Goal: Information Seeking & Learning: Find specific fact

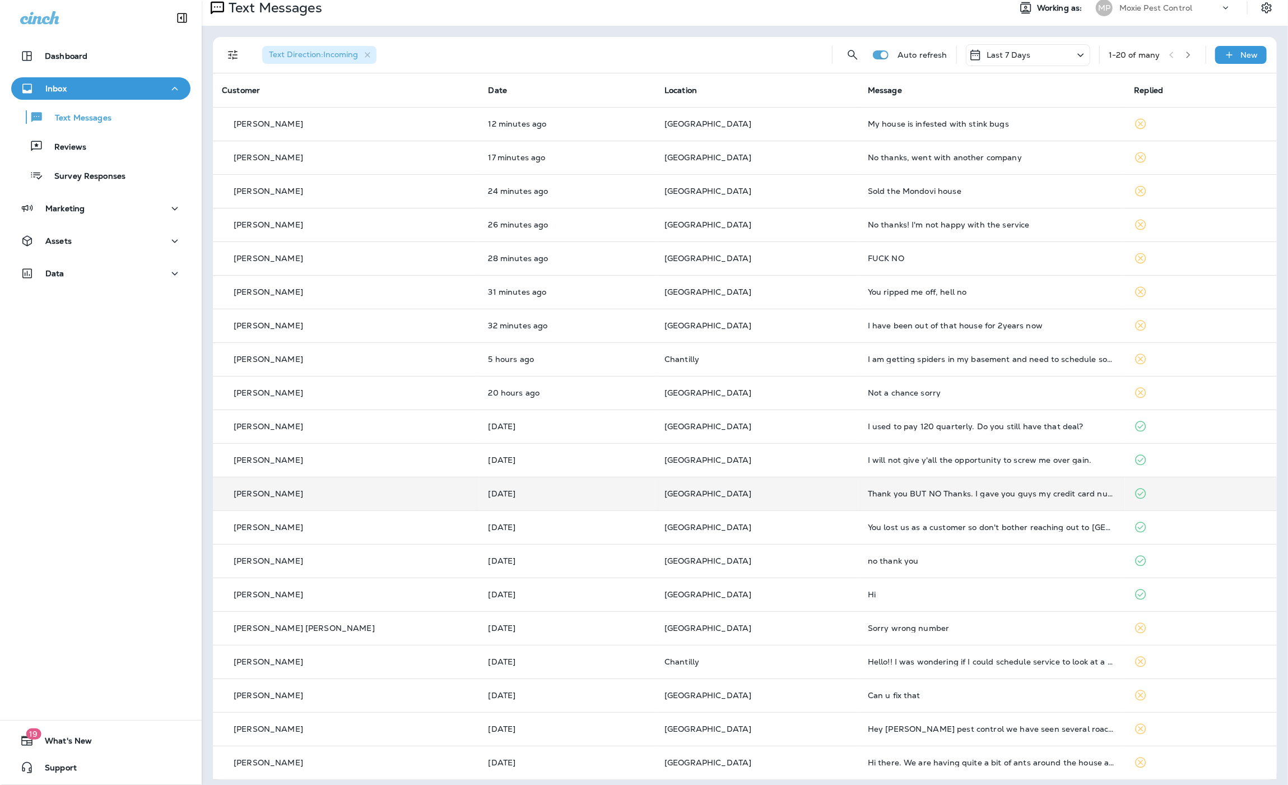
scroll to position [16, 0]
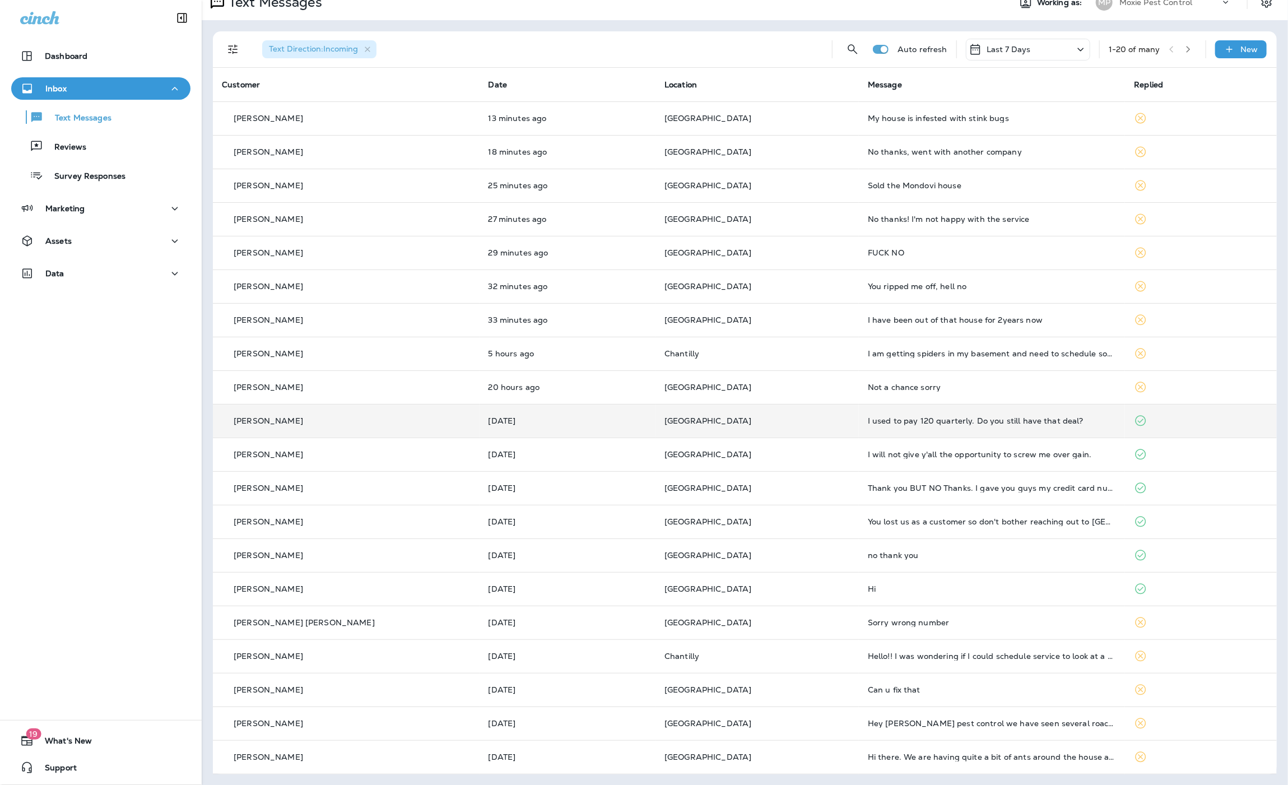
click at [1024, 425] on td "I used to pay 120 quarterly. Do you still have that deal?" at bounding box center [992, 421] width 267 height 34
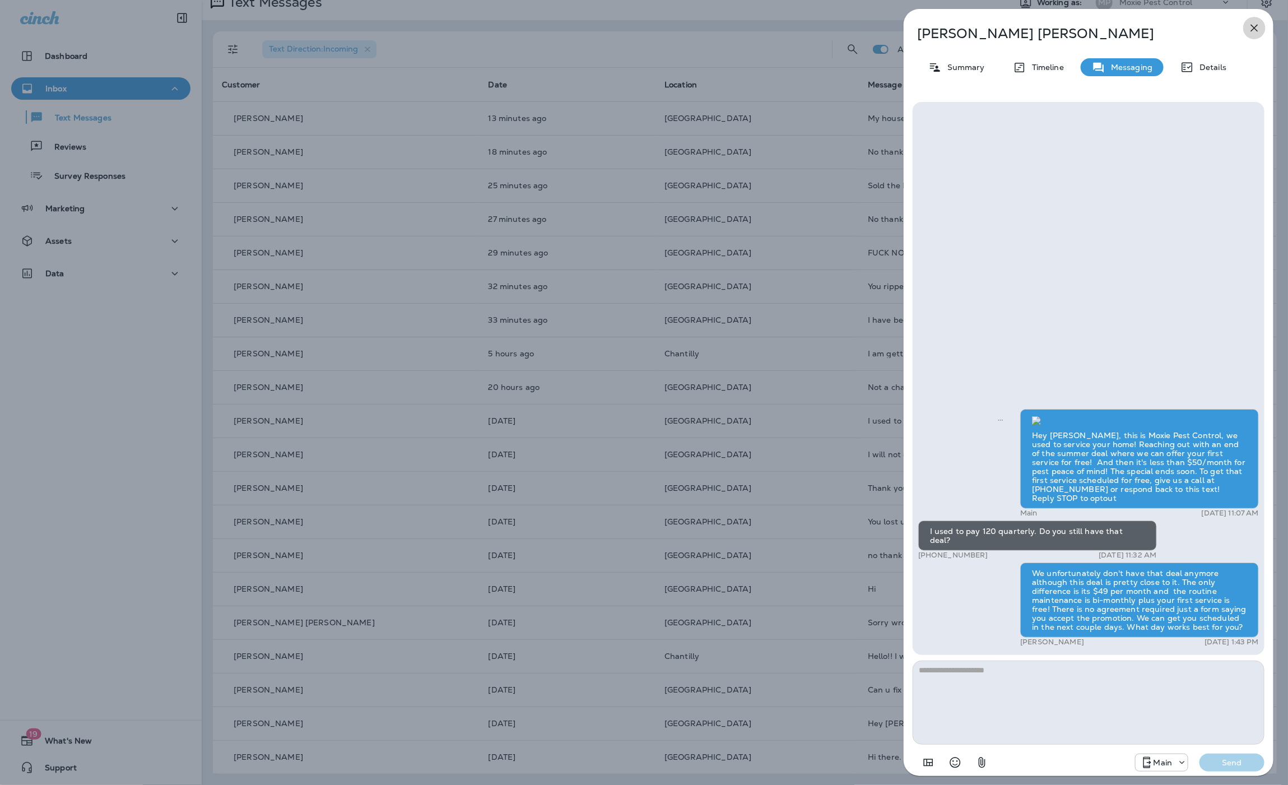
click at [1254, 27] on icon "button" at bounding box center [1254, 28] width 7 height 7
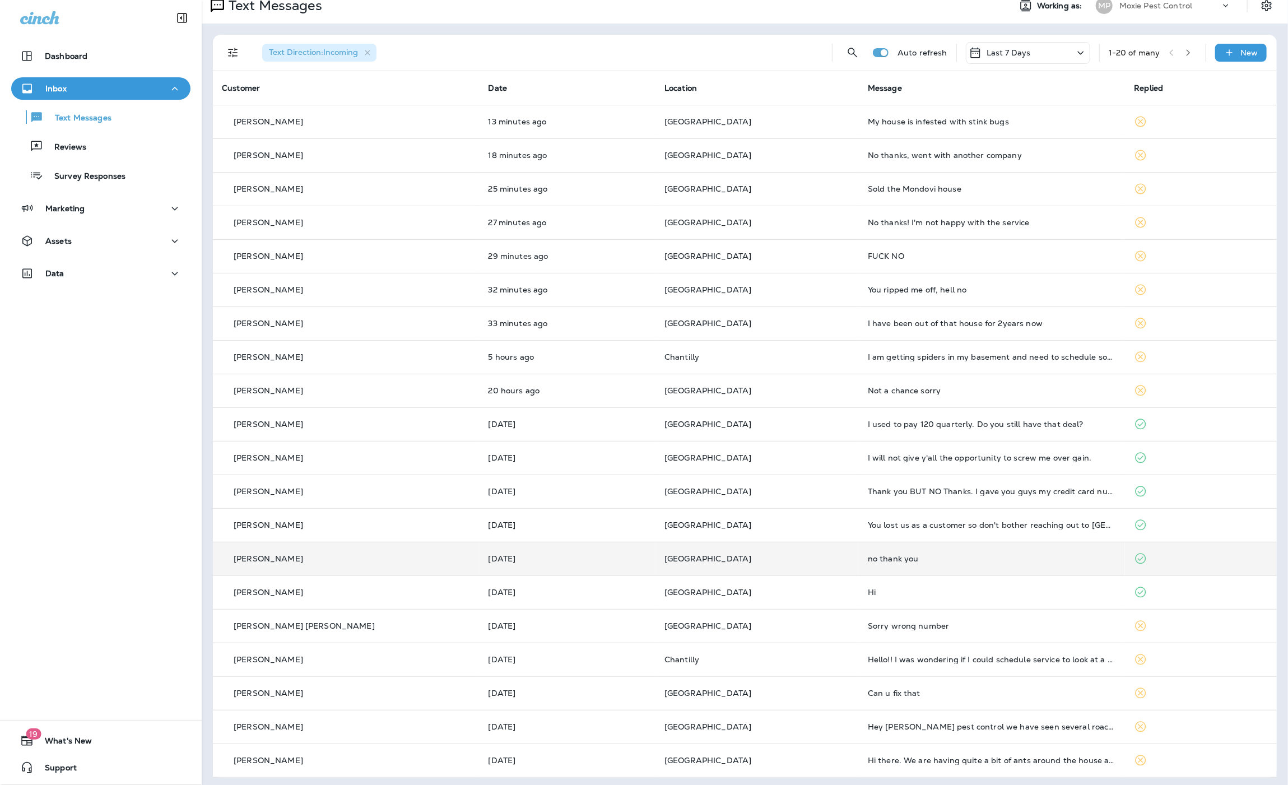
scroll to position [16, 0]
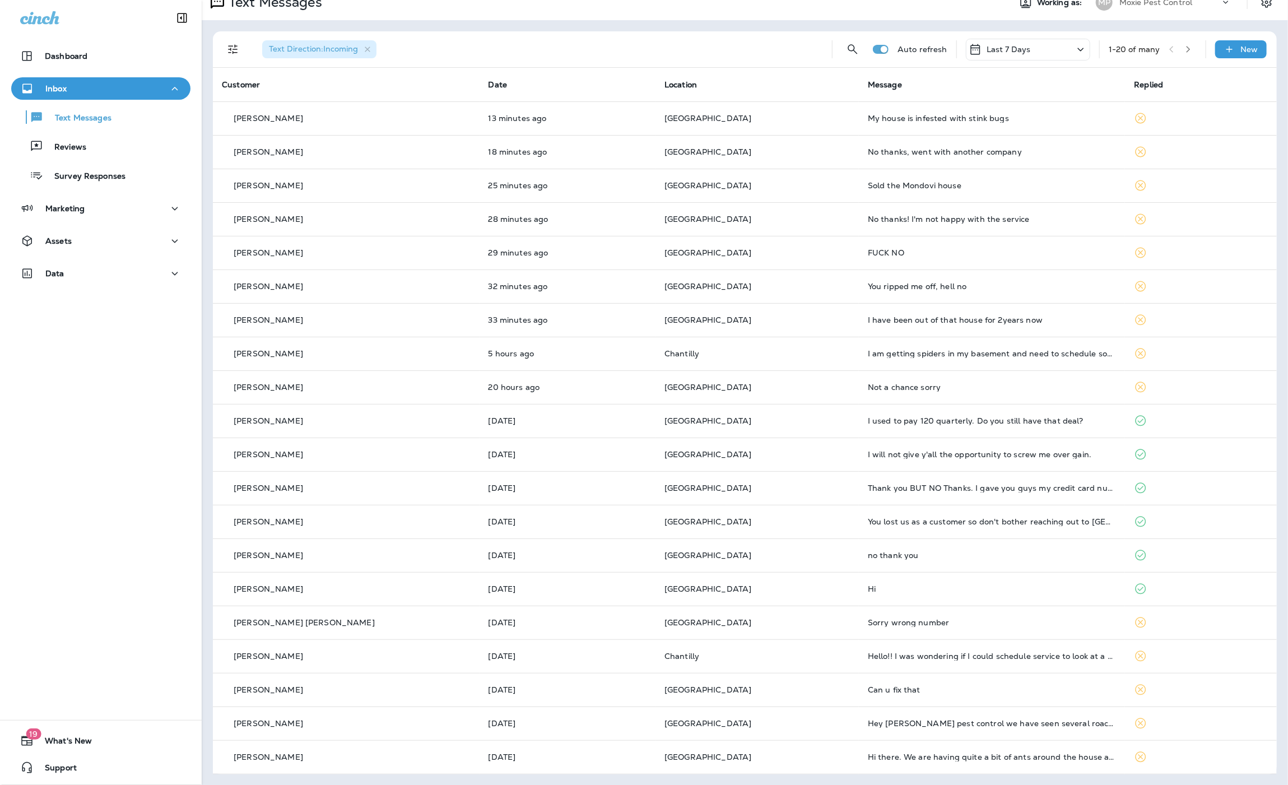
click at [664, 80] on span "Location" at bounding box center [680, 85] width 32 height 10
click at [664, 86] on span "Location" at bounding box center [680, 85] width 32 height 10
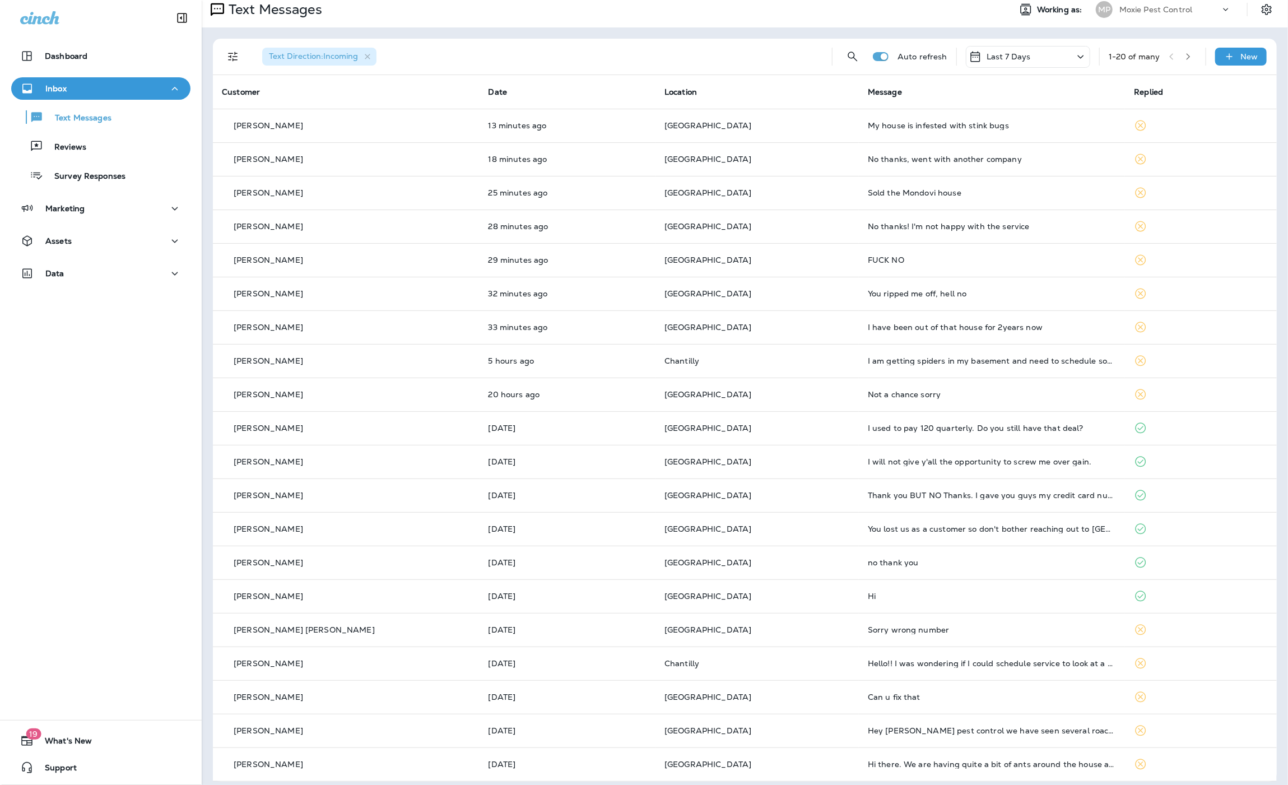
scroll to position [0, 0]
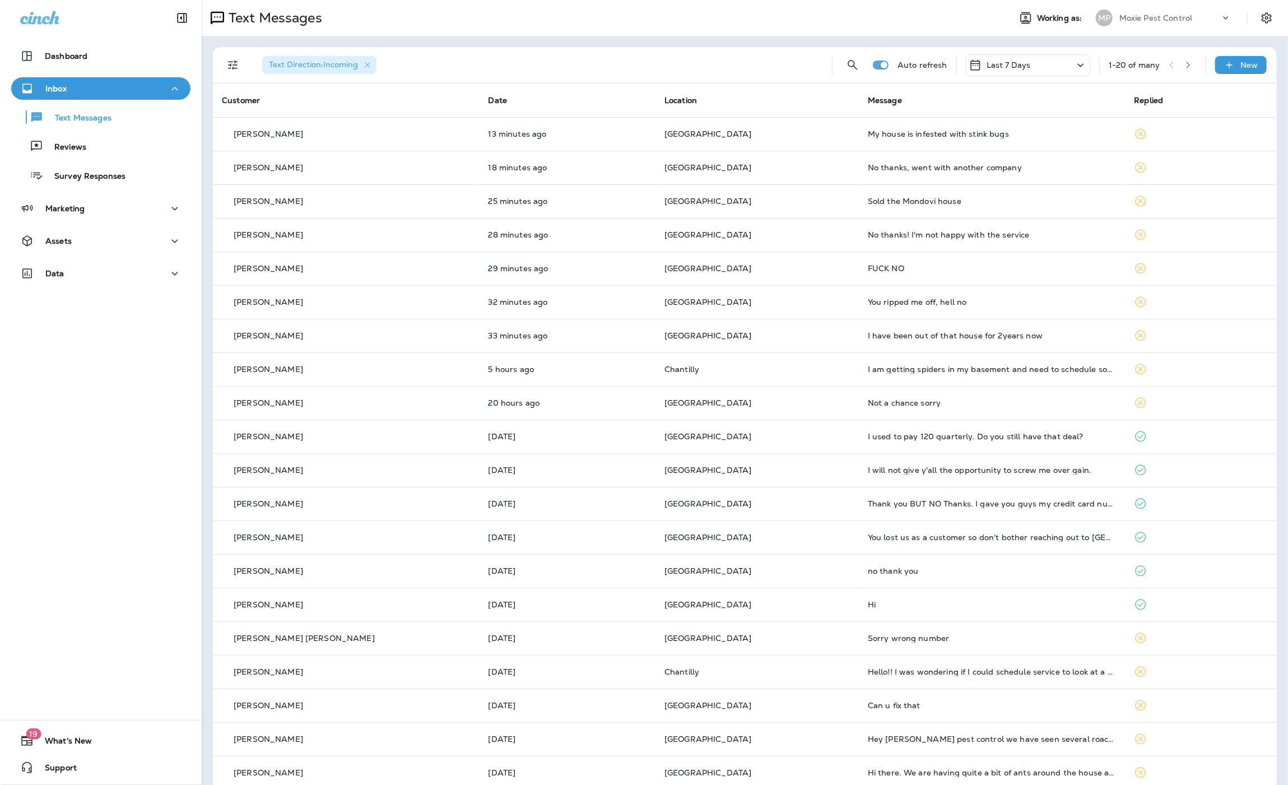
click at [228, 67] on icon "Filters" at bounding box center [232, 64] width 13 height 13
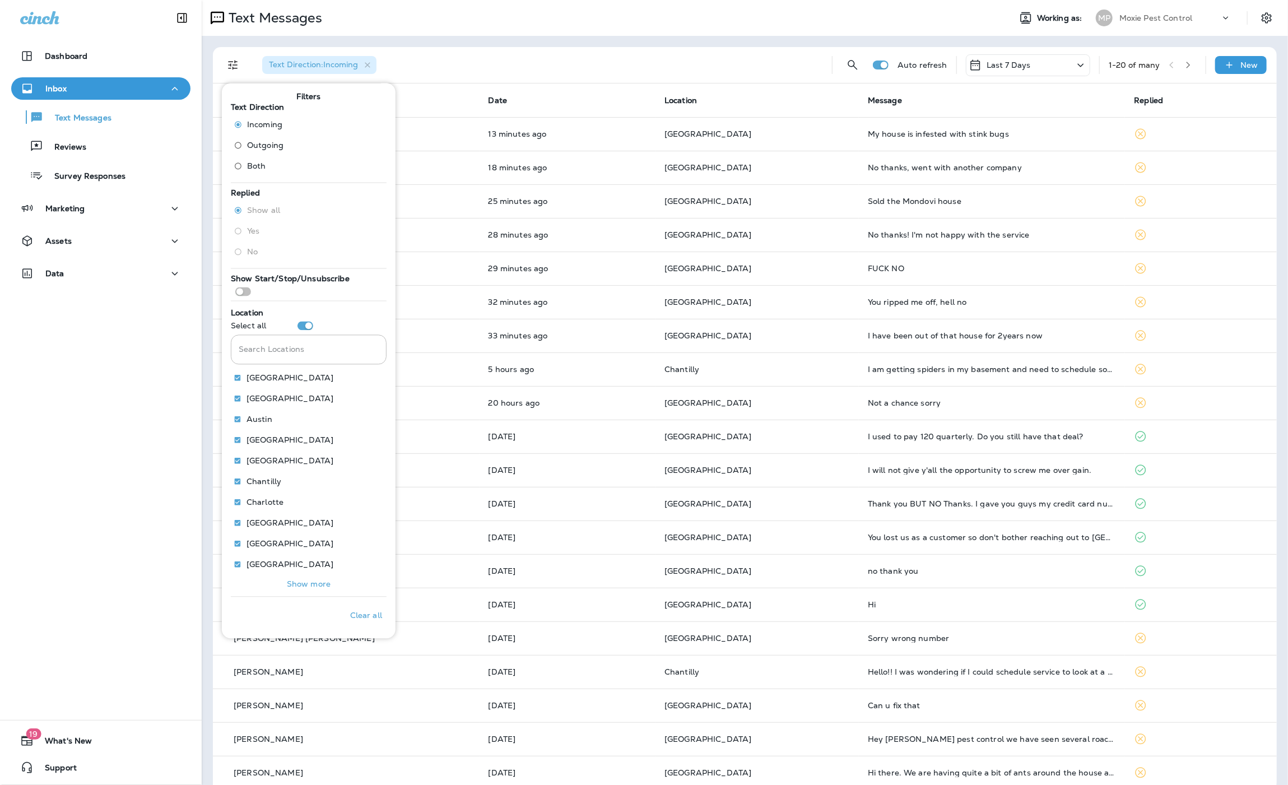
click at [305, 587] on p "Show more" at bounding box center [309, 583] width 44 height 9
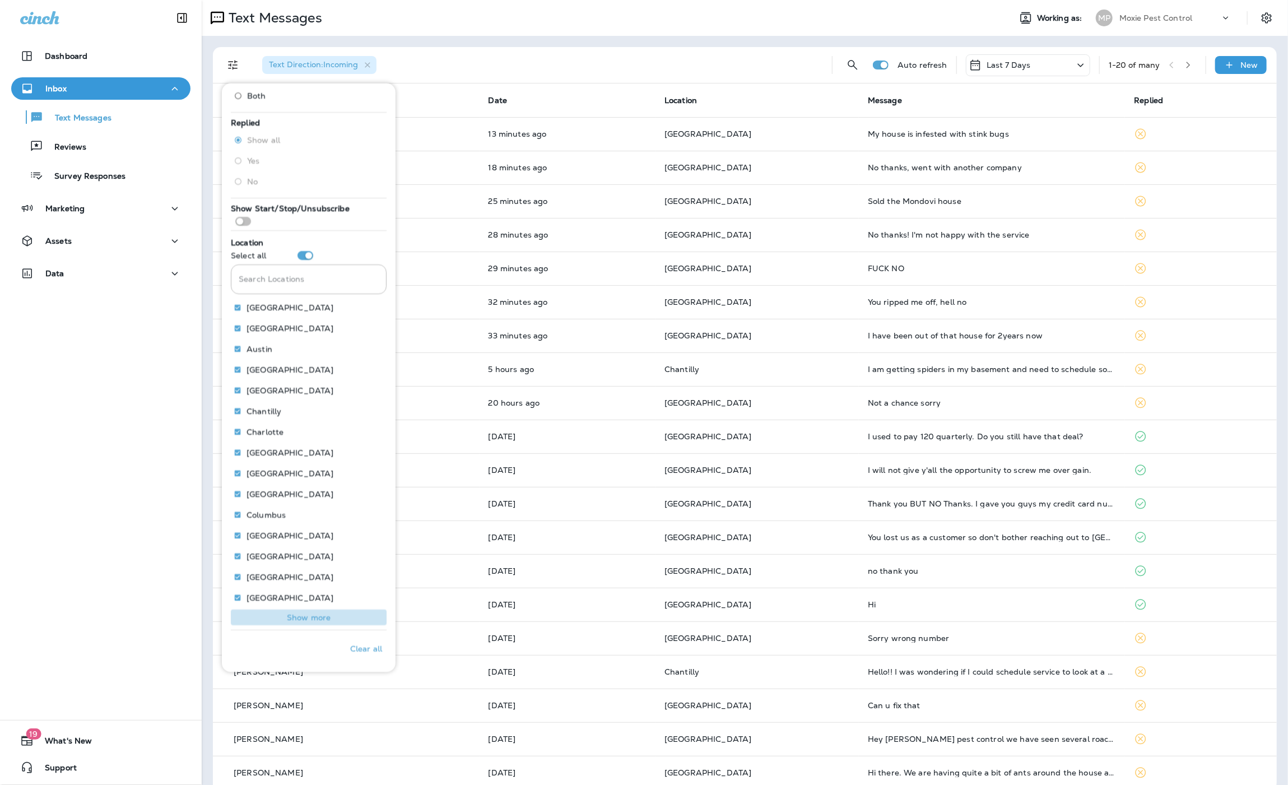
click at [300, 614] on p "Show more" at bounding box center [309, 617] width 44 height 9
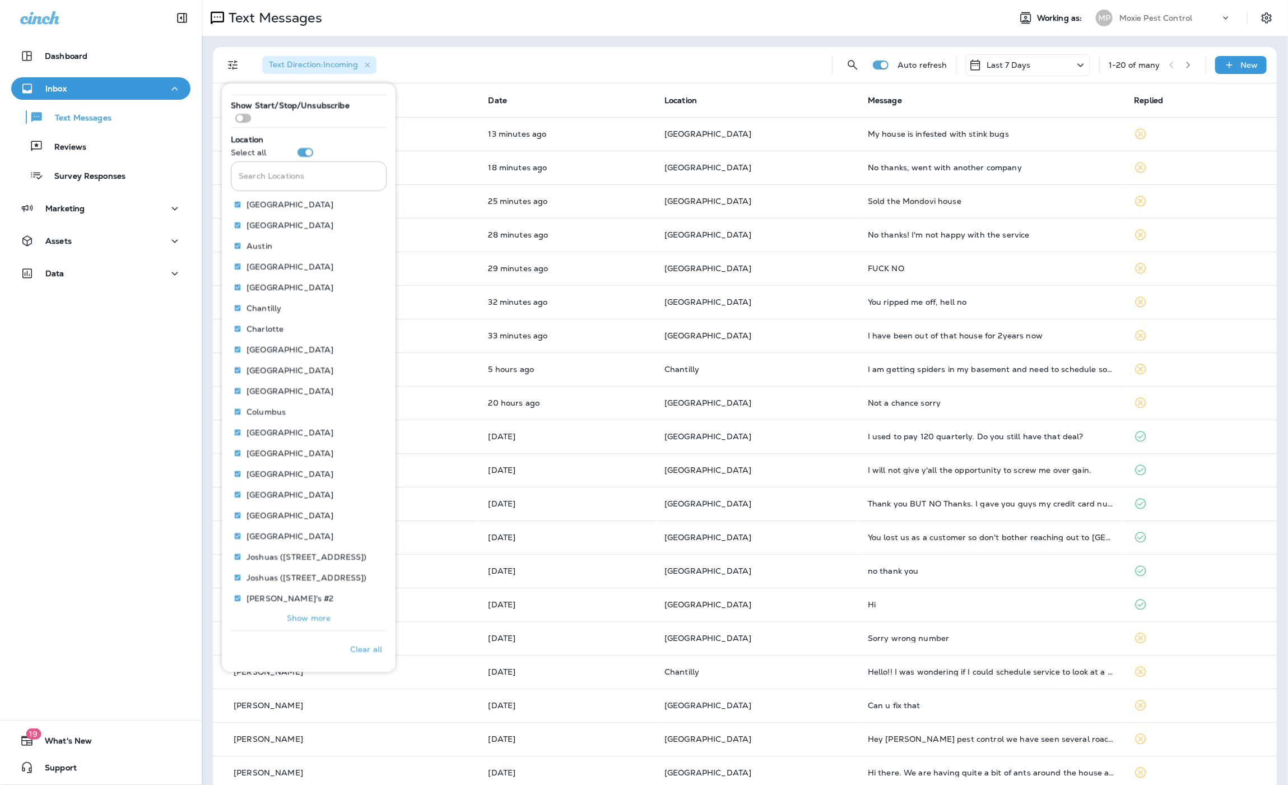
click at [302, 617] on p "Show more" at bounding box center [309, 617] width 44 height 9
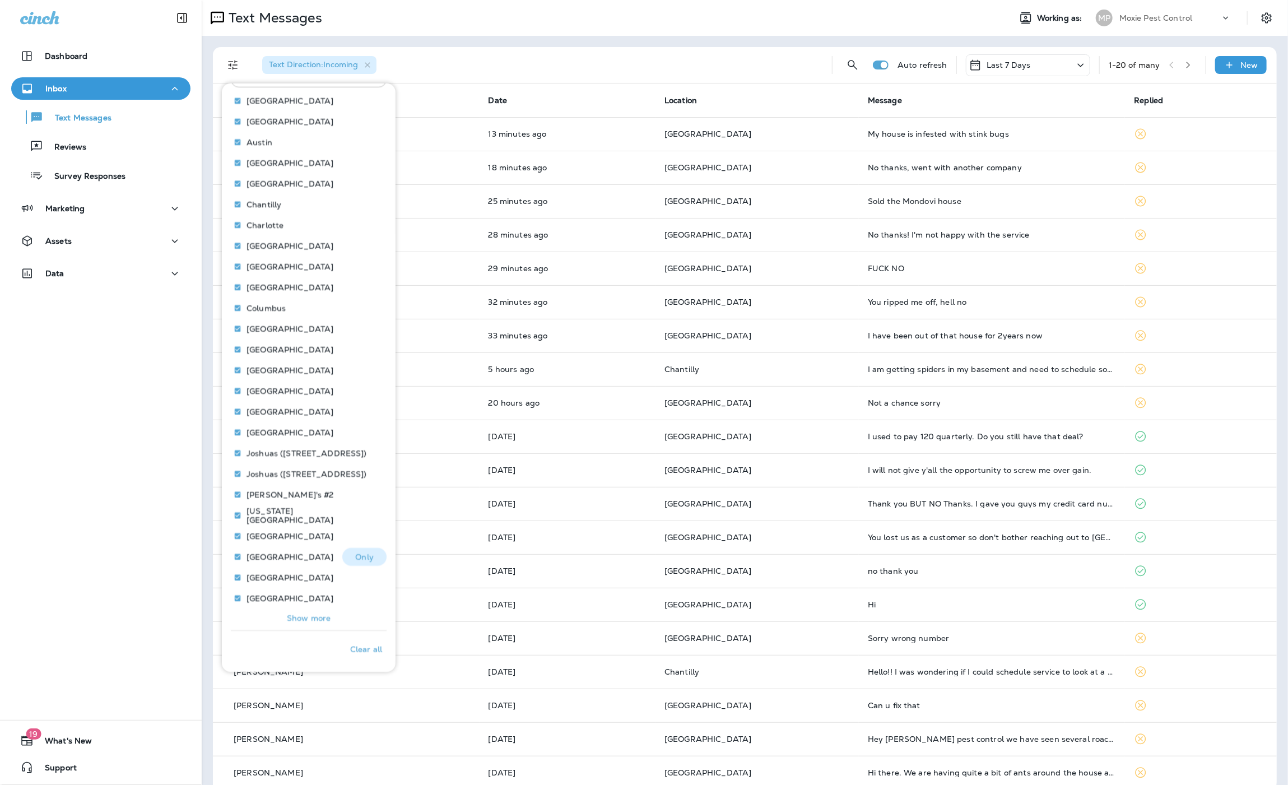
scroll to position [278, 0]
click at [318, 618] on p "Show more" at bounding box center [309, 617] width 44 height 9
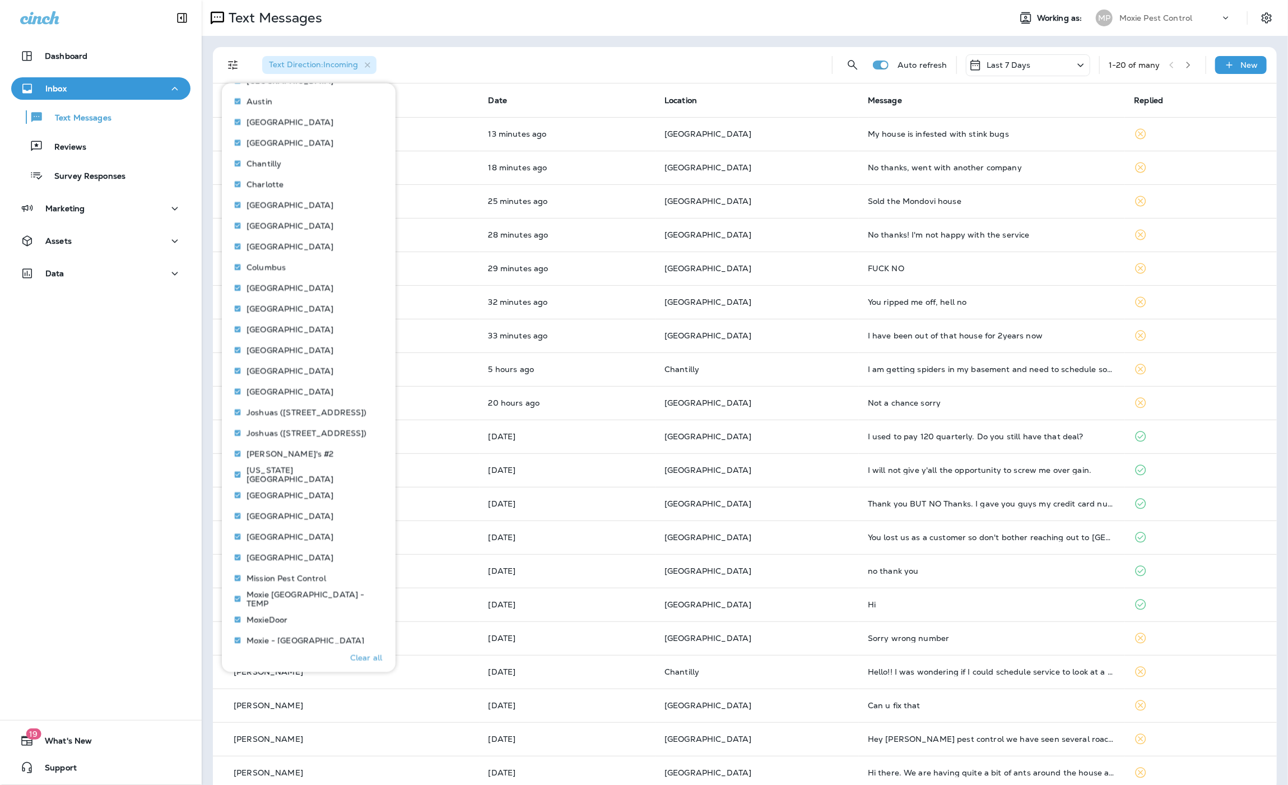
scroll to position [382, 0]
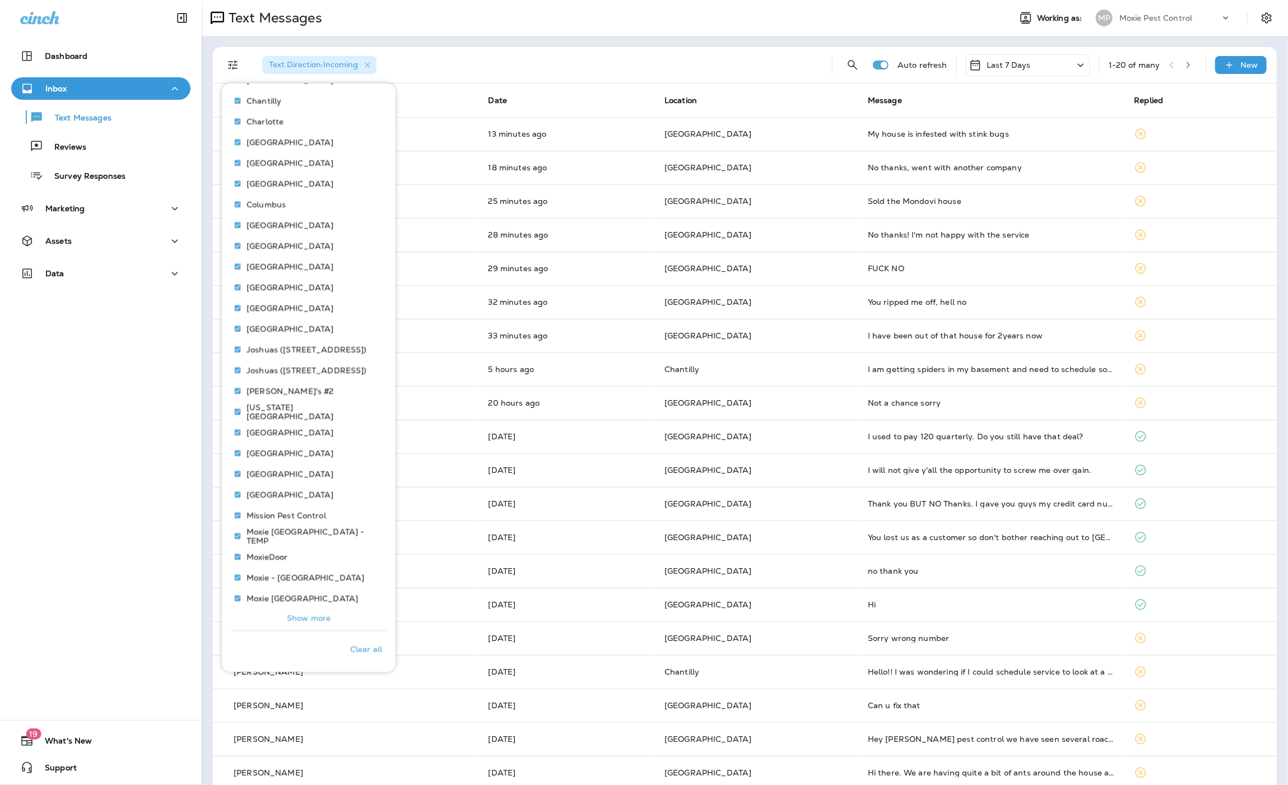
click at [314, 628] on div "Location Select all Search Locations Search Locations [GEOGRAPHIC_DATA] [GEOGRA…" at bounding box center [309, 278] width 156 height 706
click at [312, 617] on p "Show more" at bounding box center [309, 617] width 44 height 9
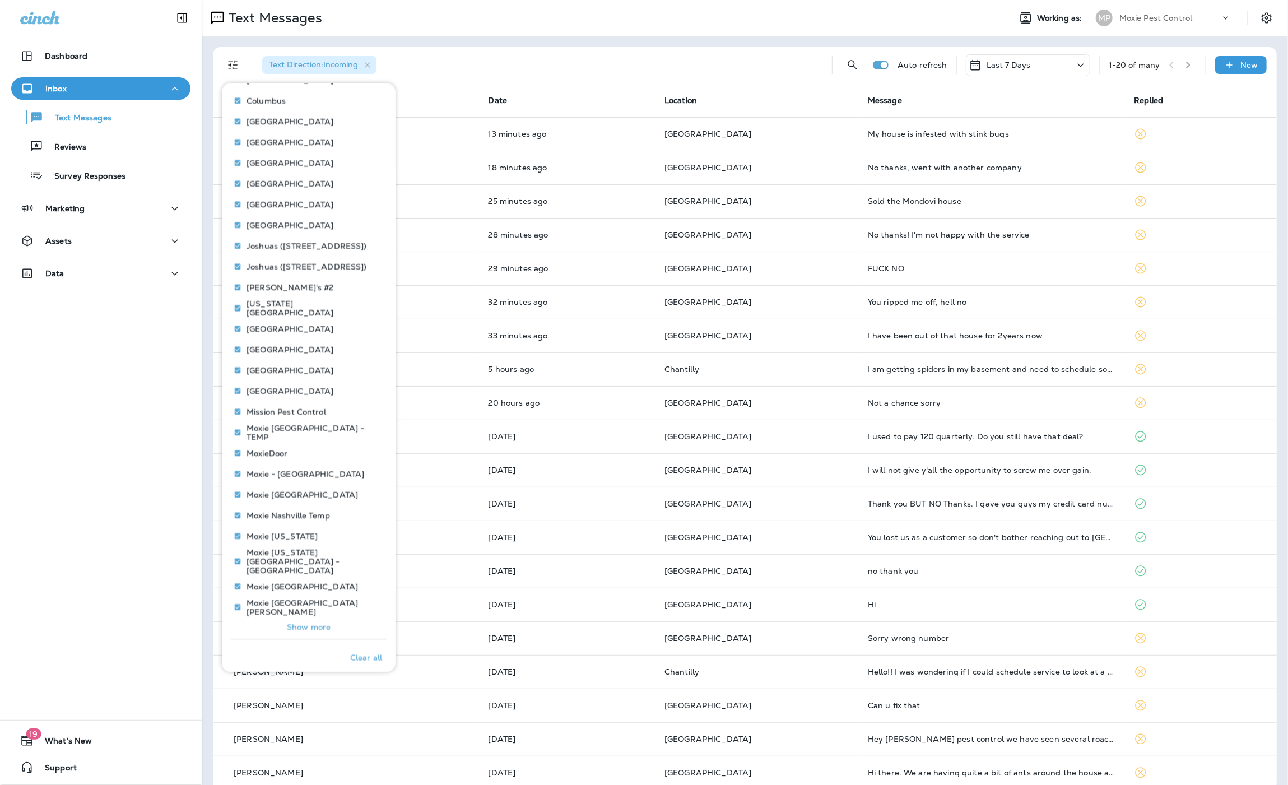
click at [309, 622] on p "Show more" at bounding box center [309, 626] width 44 height 9
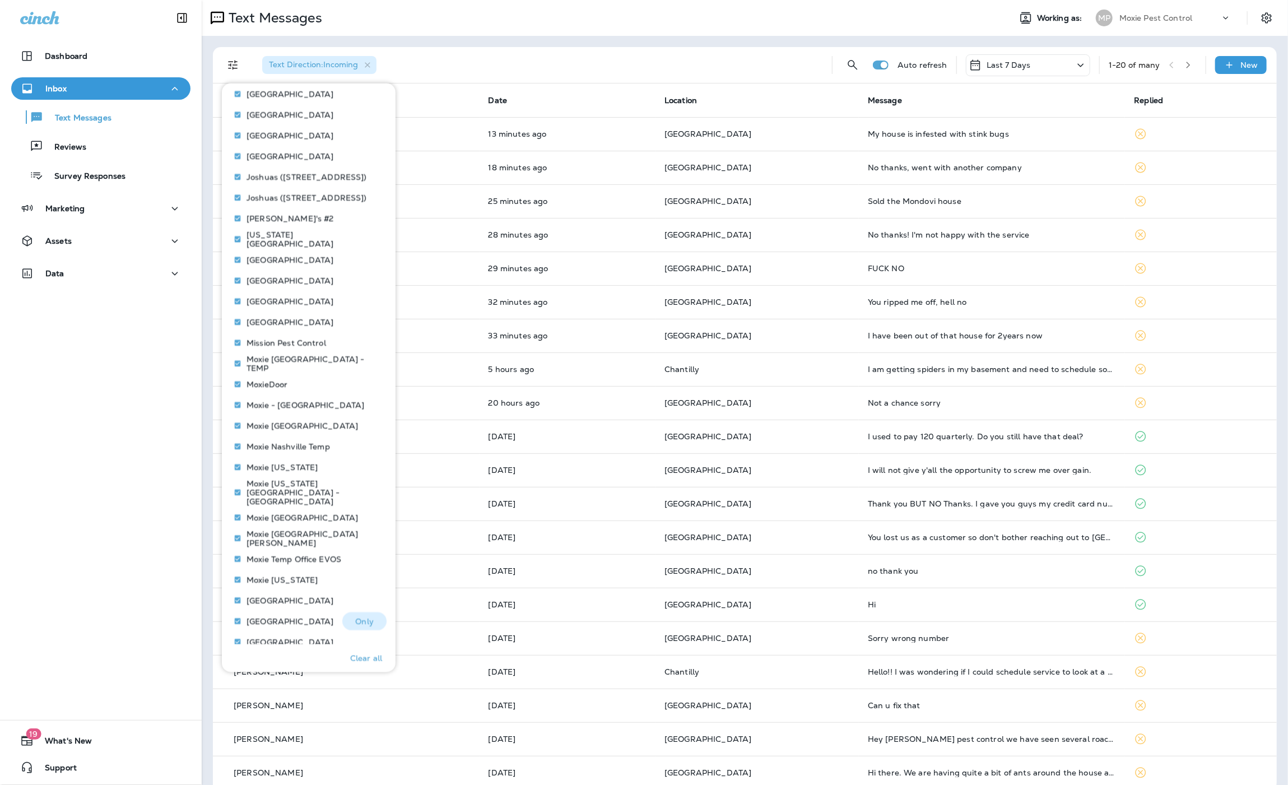
scroll to position [588, 0]
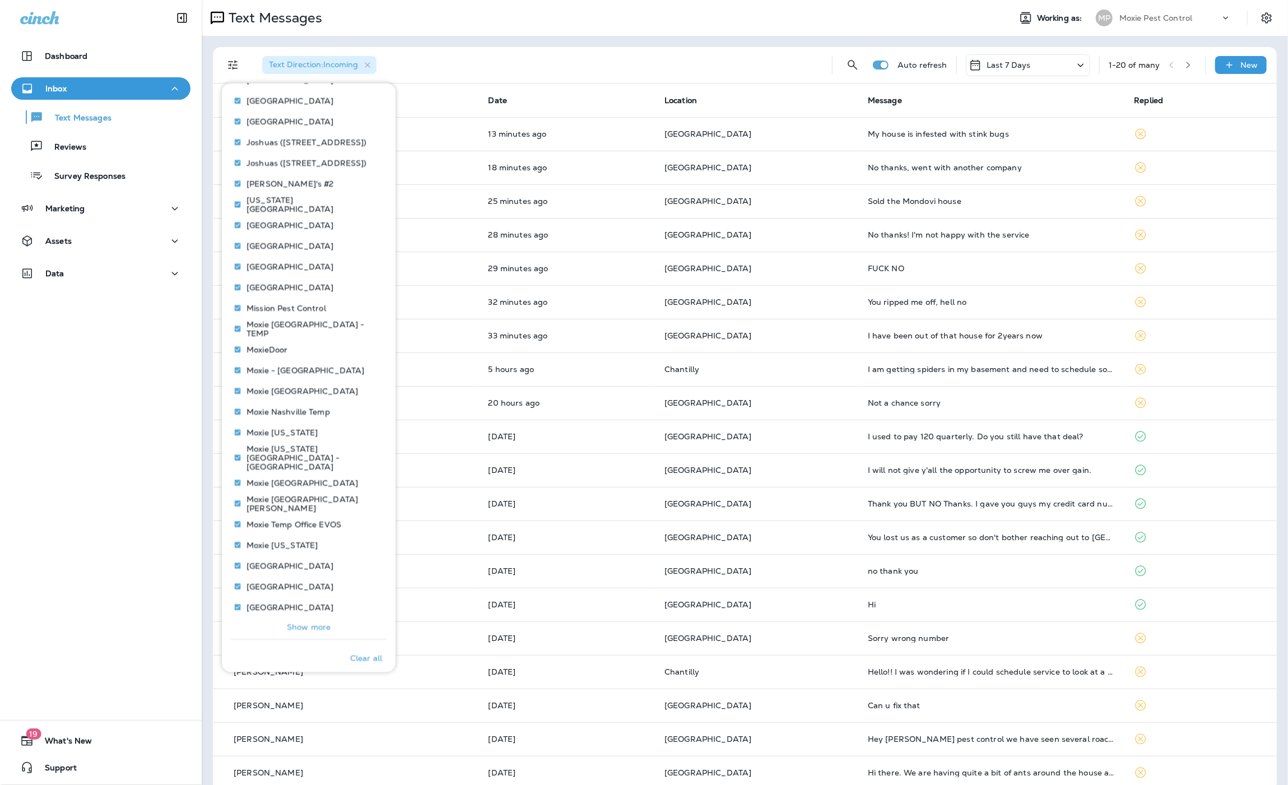
click at [315, 623] on button "Show more" at bounding box center [309, 627] width 156 height 16
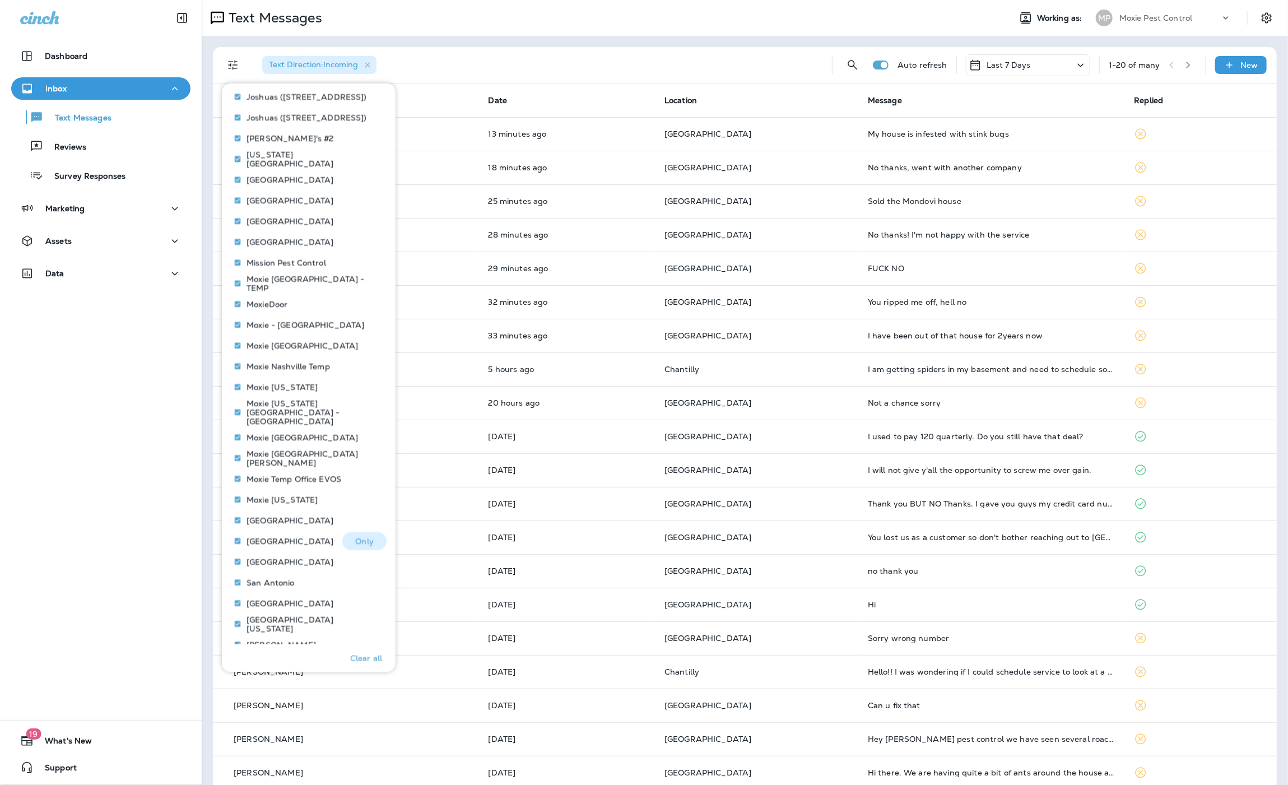
scroll to position [692, 0]
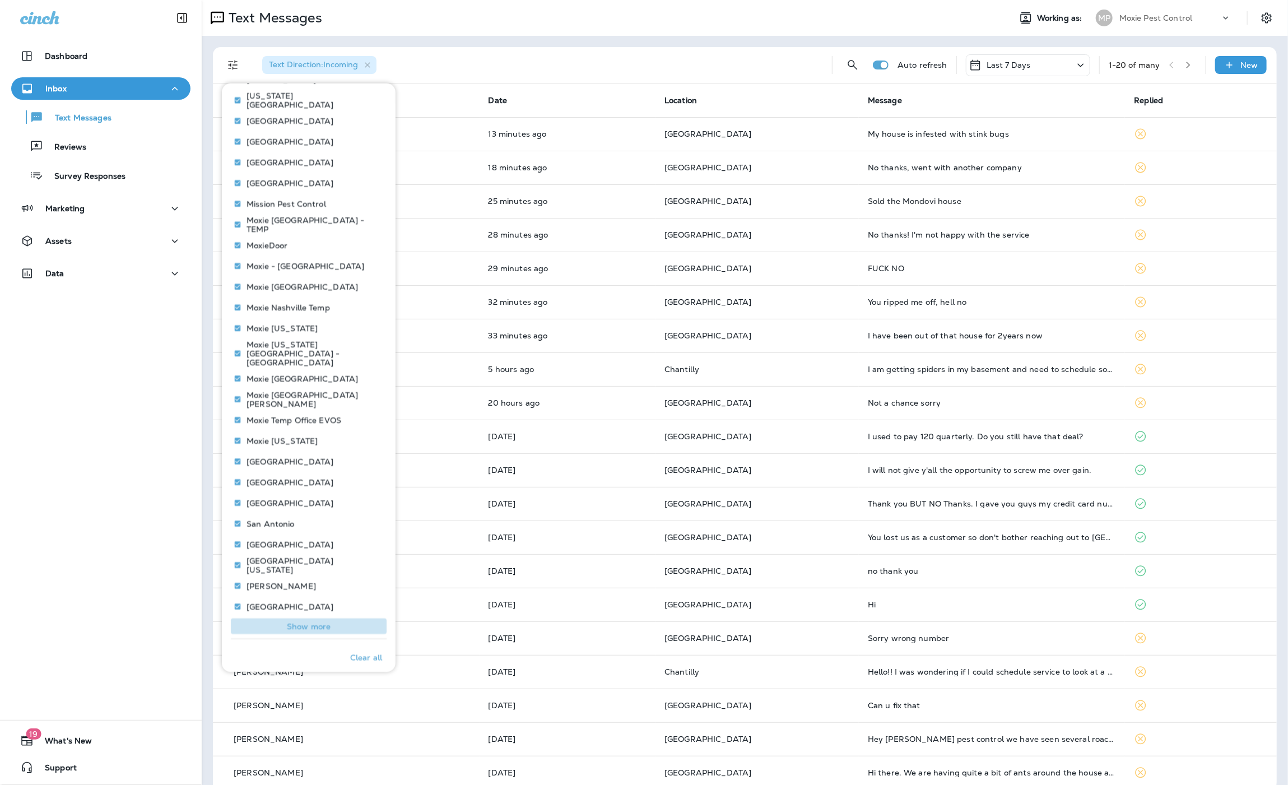
click at [314, 622] on button "Show more" at bounding box center [309, 626] width 156 height 16
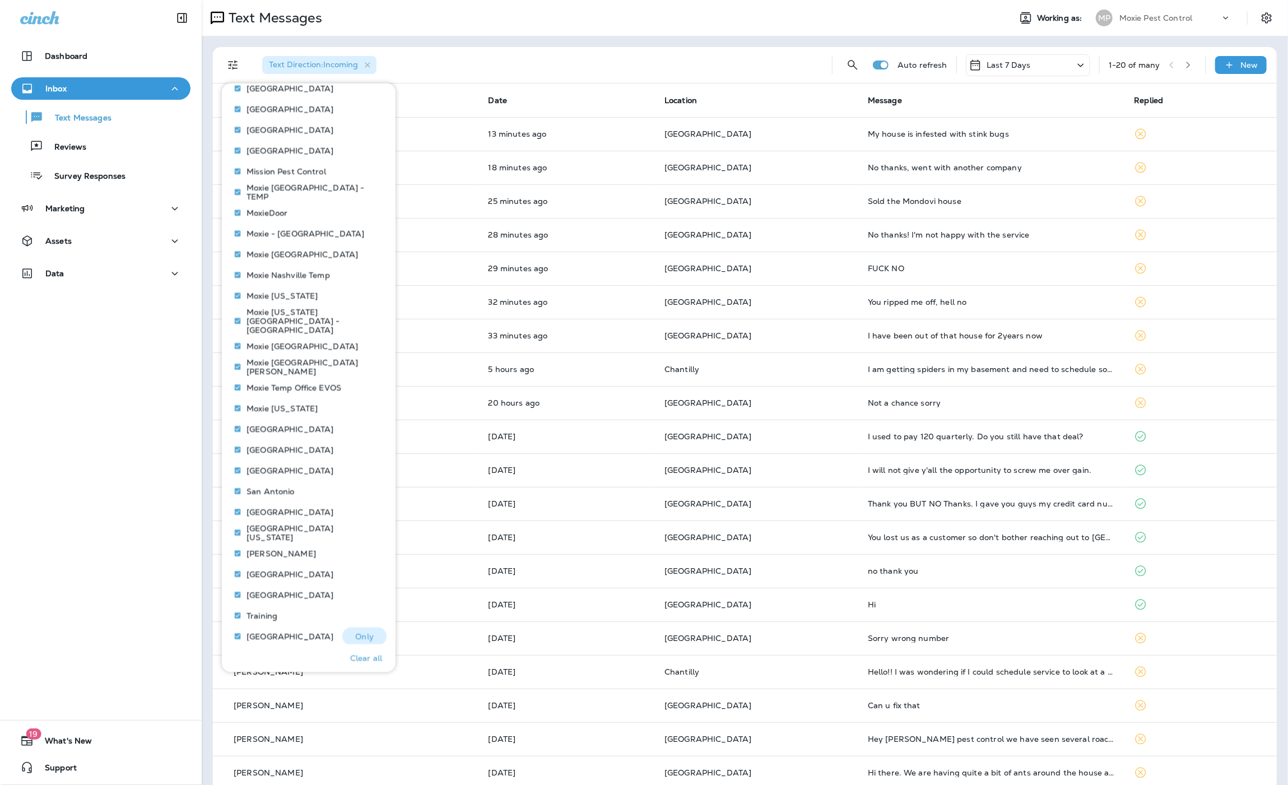
scroll to position [738, 0]
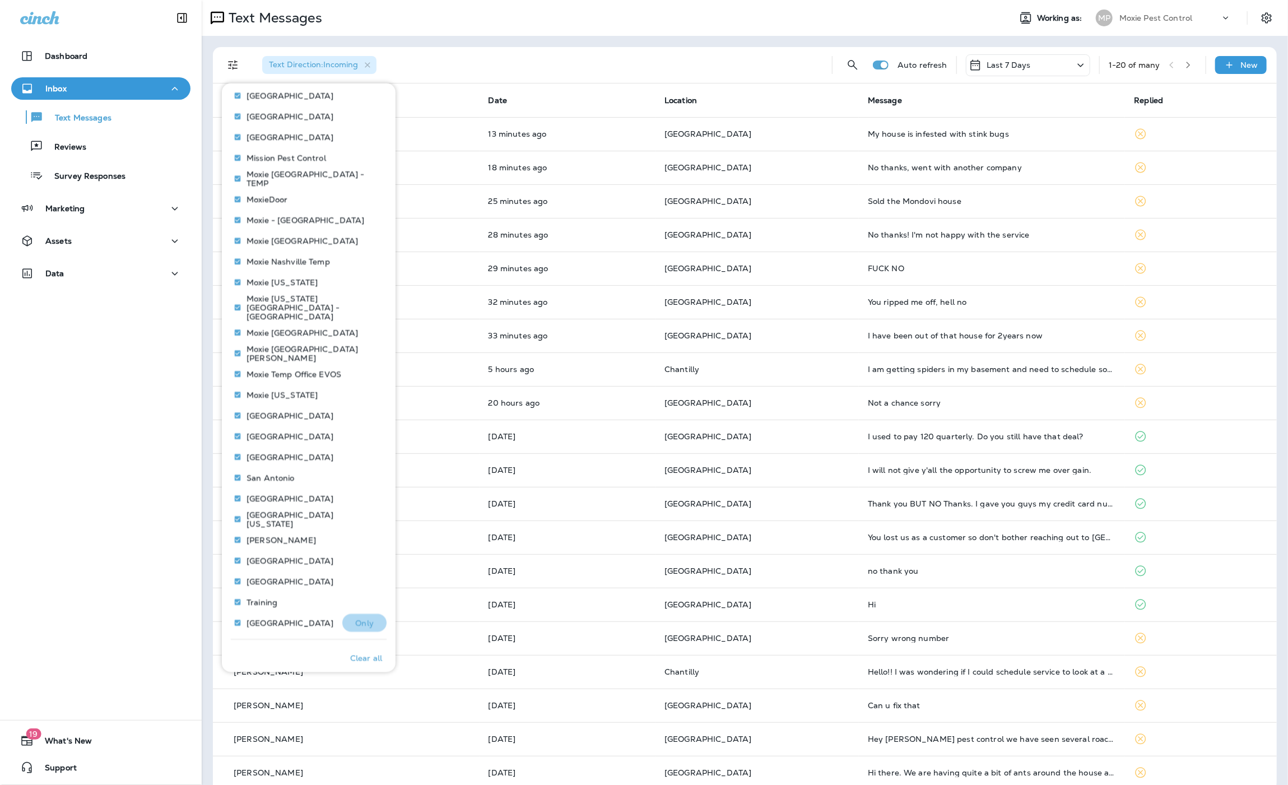
click at [365, 618] on p "Only" at bounding box center [364, 622] width 18 height 9
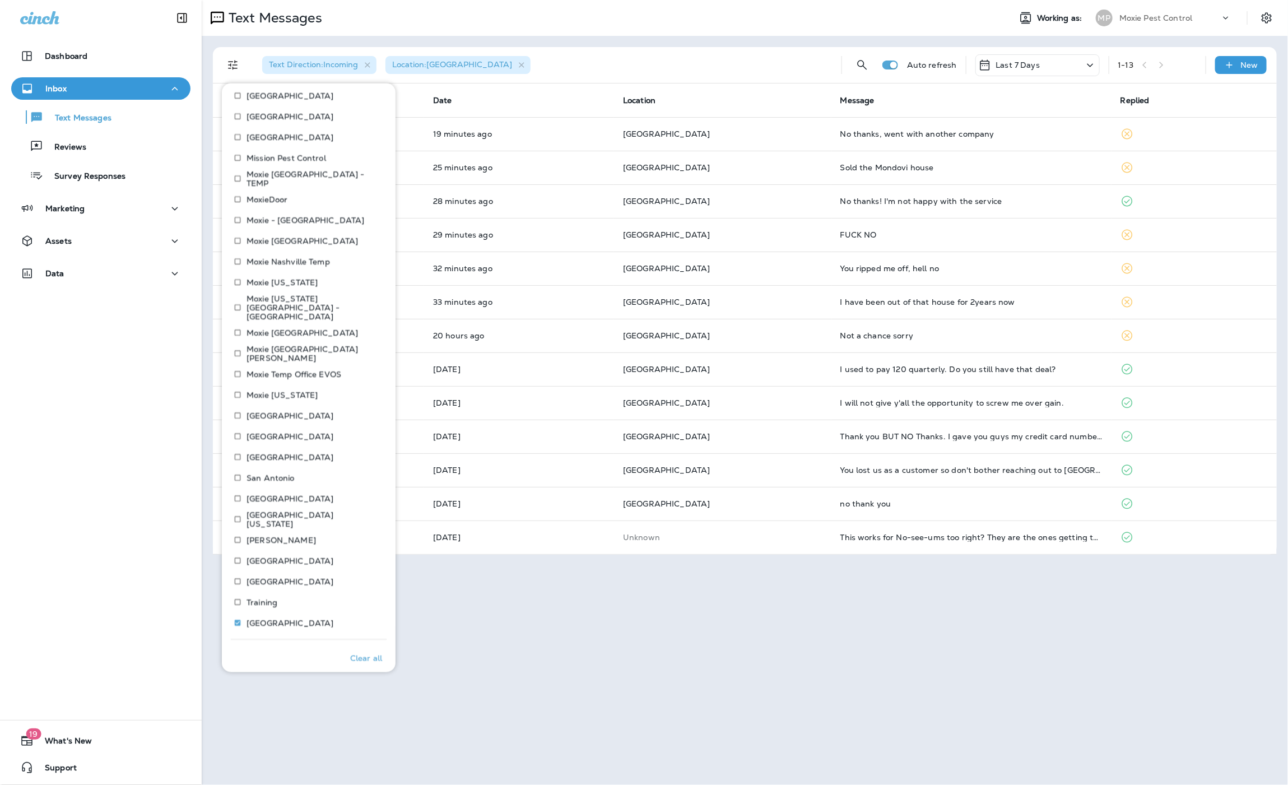
click at [659, 63] on div "Text Direction : Incoming Location : [GEOGRAPHIC_DATA]" at bounding box center [542, 65] width 579 height 36
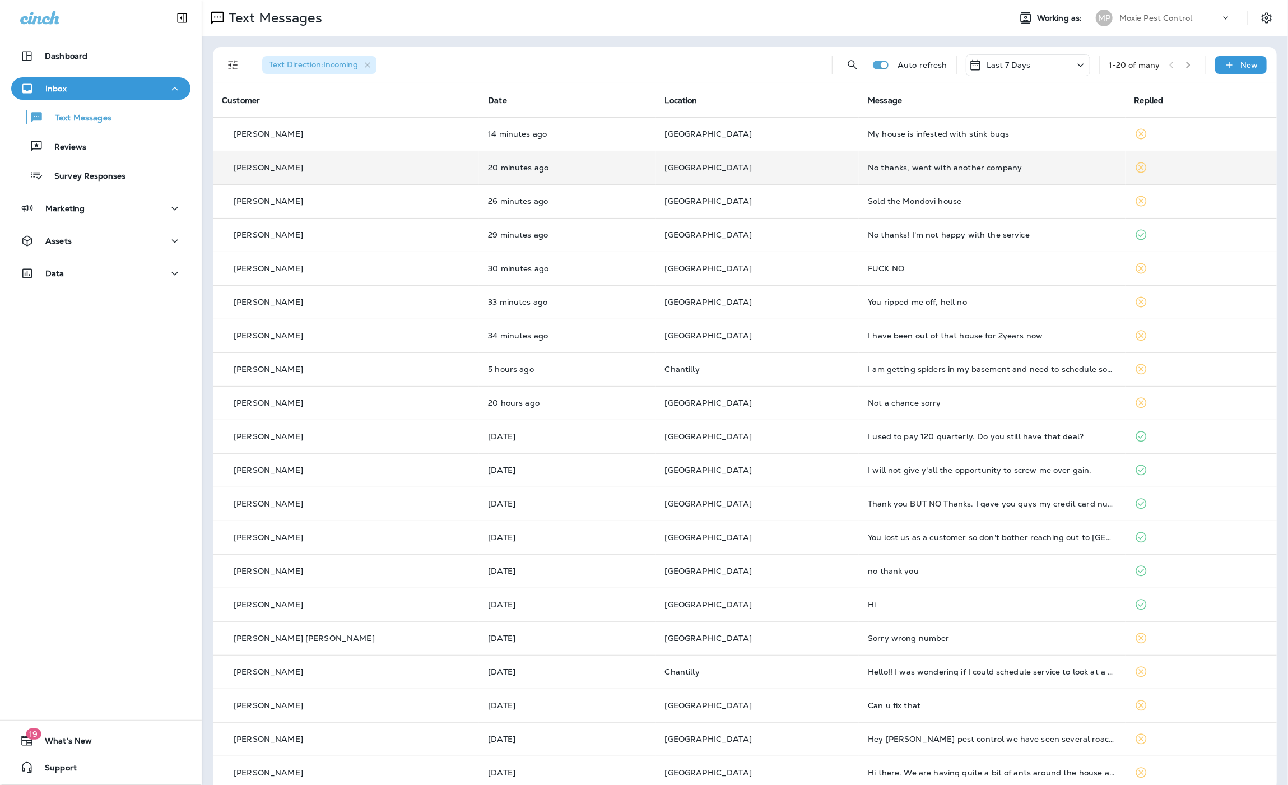
click at [756, 169] on p "[GEOGRAPHIC_DATA]" at bounding box center [757, 167] width 185 height 9
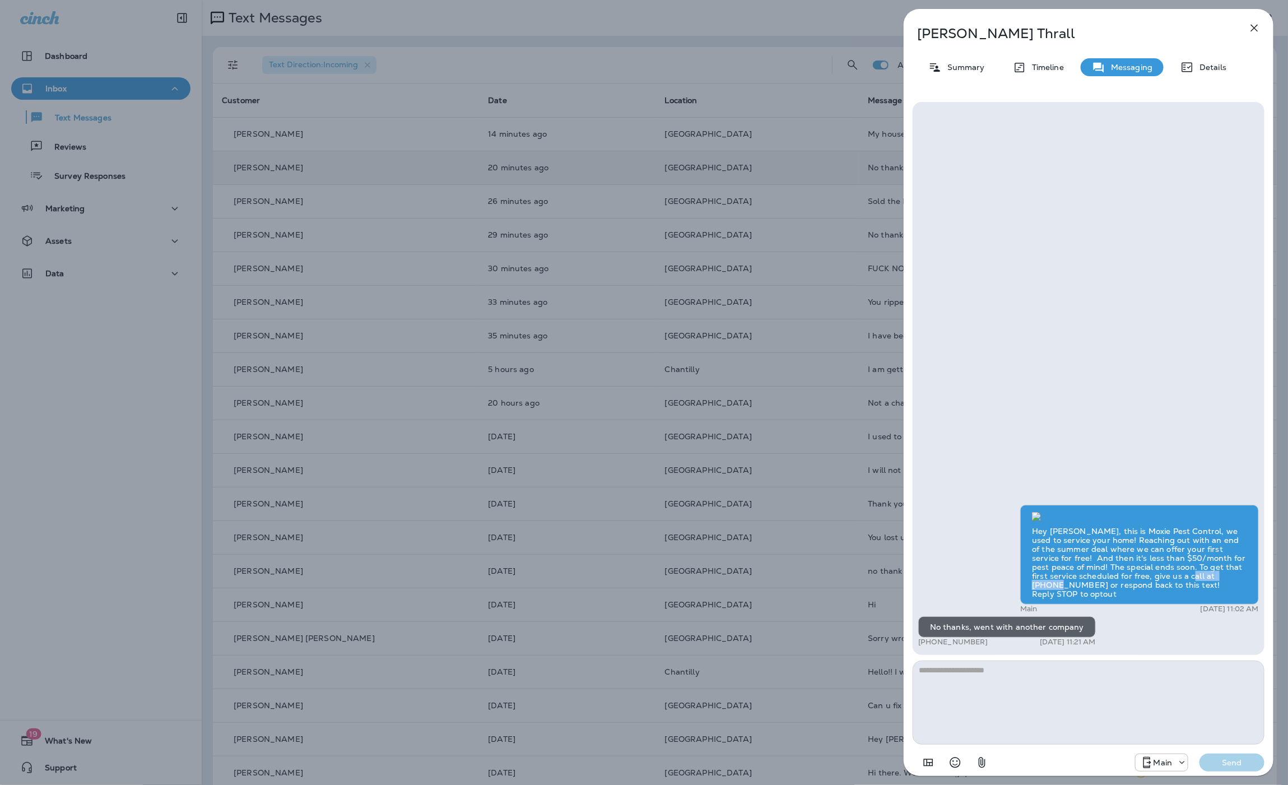
drag, startPoint x: 1224, startPoint y: 574, endPoint x: 1166, endPoint y: 574, distance: 57.1
click at [1166, 574] on div "Hey [PERSON_NAME], this is Moxie Pest Control, we used to service your home! Re…" at bounding box center [1139, 555] width 239 height 100
copy div "[PHONE_NUMBER]"
click at [1254, 28] on icon "button" at bounding box center [1254, 28] width 7 height 7
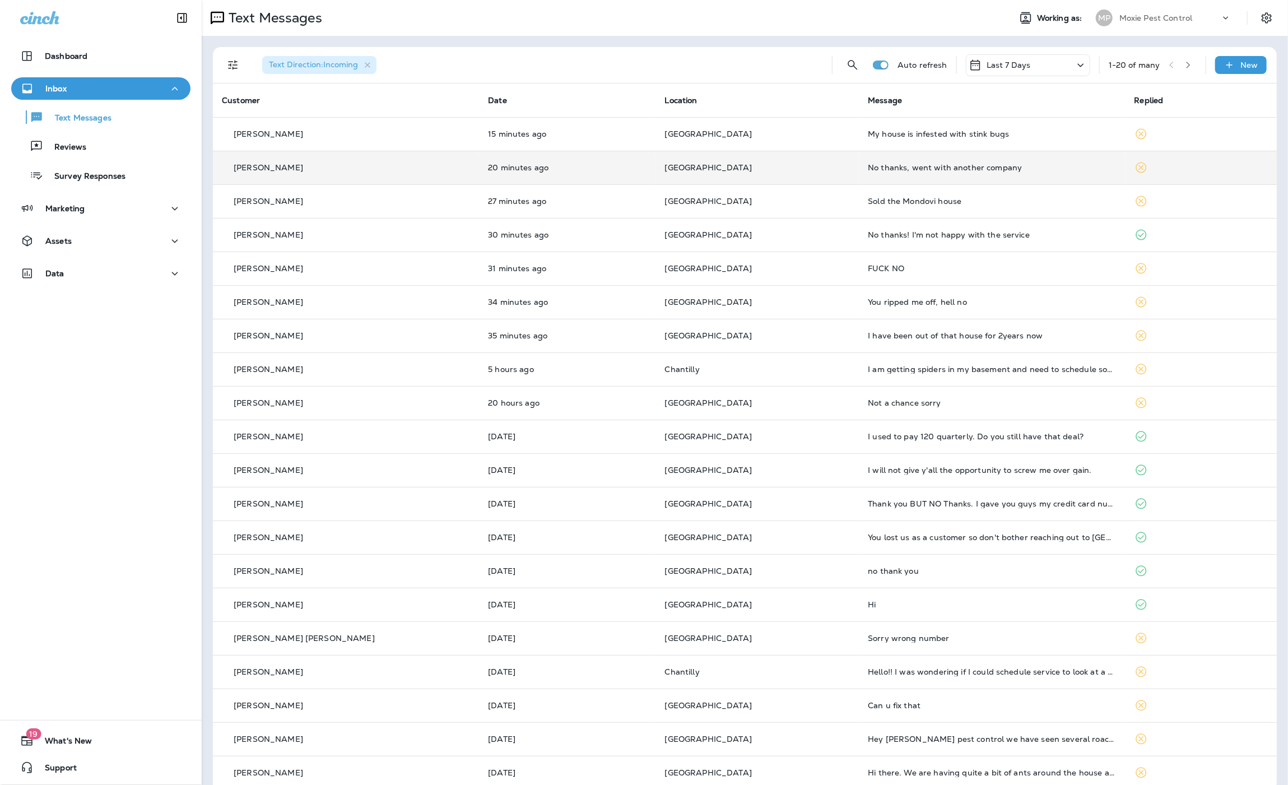
click at [603, 42] on div "Text Direction : Incoming Auto refresh Last 7 Days 1 - 20 of many New Customer …" at bounding box center [745, 418] width 1086 height 765
